Goal: Information Seeking & Learning: Learn about a topic

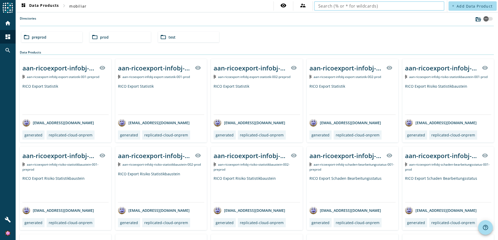
click at [345, 8] on input "text" at bounding box center [379, 6] width 122 height 6
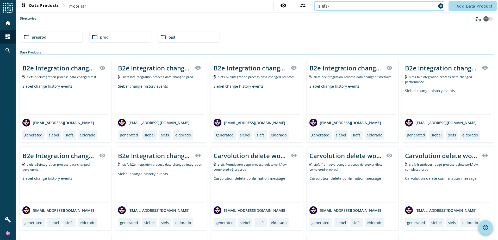
click at [366, 6] on input "siefs-" at bounding box center [377, 6] width 118 height 6
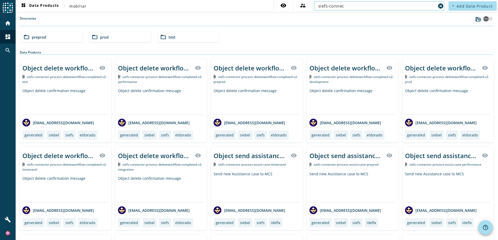
click at [362, 8] on input "siefs-connec" at bounding box center [377, 6] width 118 height 6
type input "siefs-connector-process-"
click at [357, 166] on span "siefs-connector-process-assist-case-preprod" at bounding box center [346, 164] width 65 height 4
